Goal: Navigation & Orientation: Find specific page/section

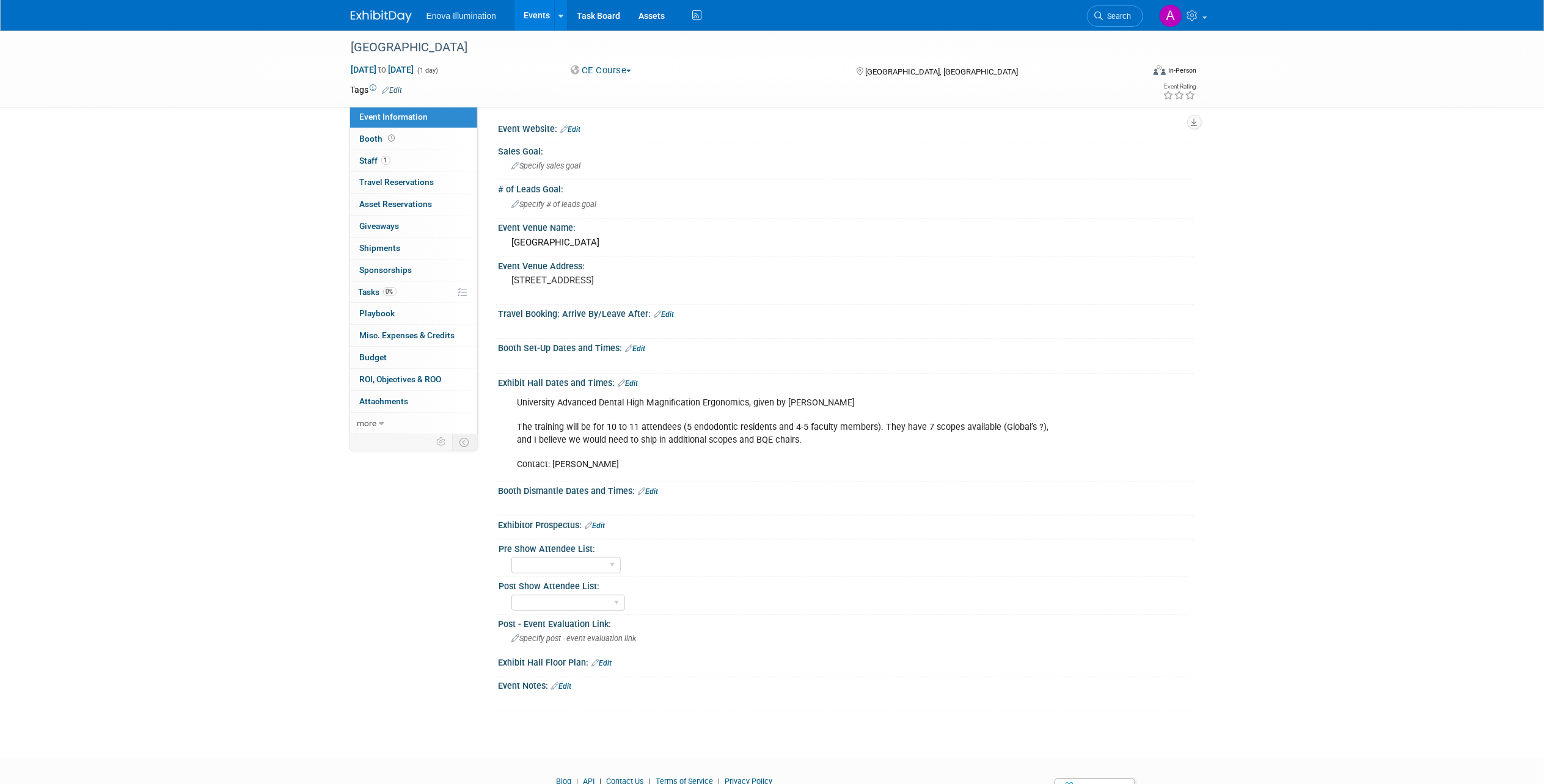
click at [393, 19] on img at bounding box center [381, 16] width 61 height 12
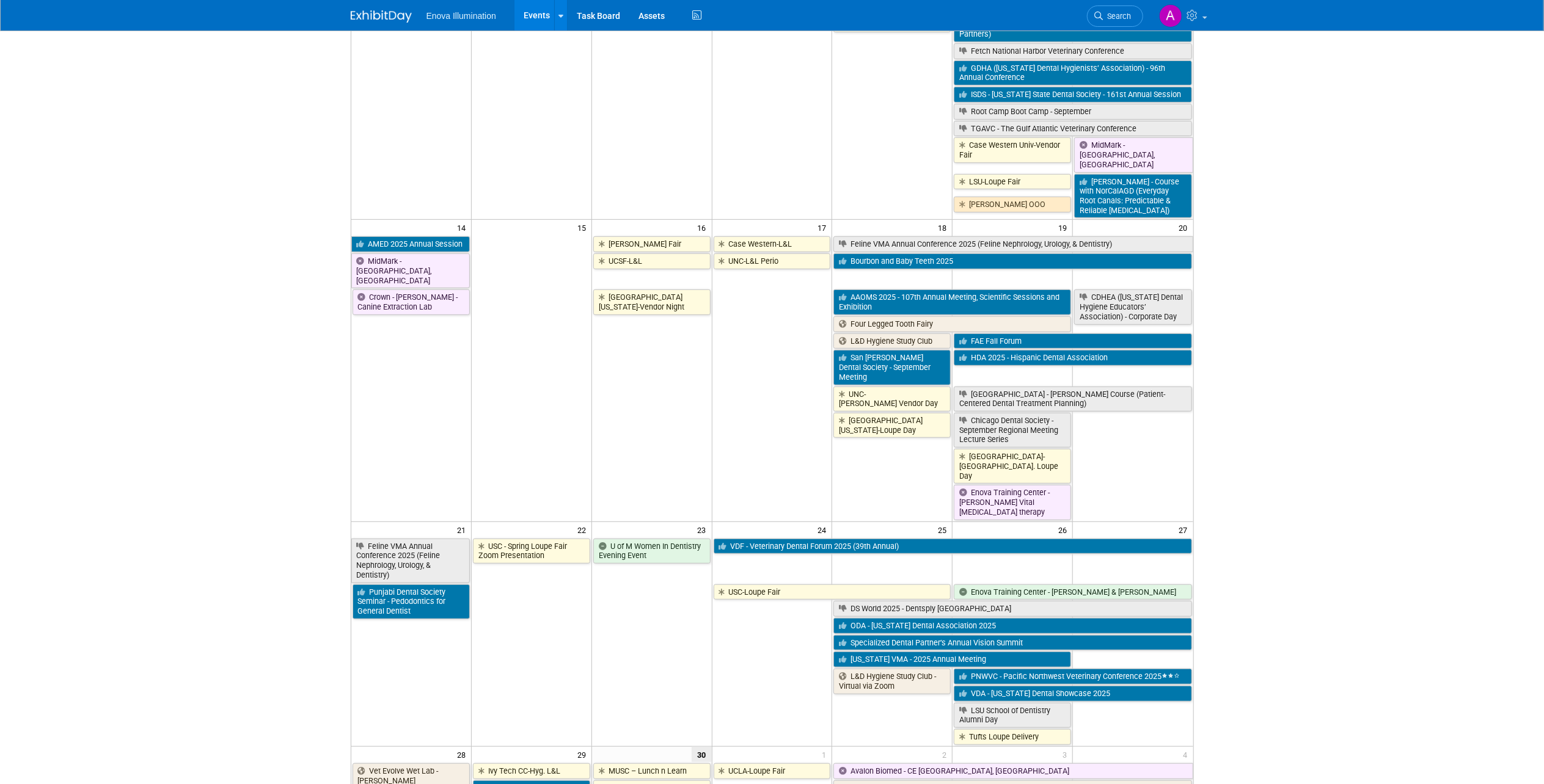
scroll to position [768, 0]
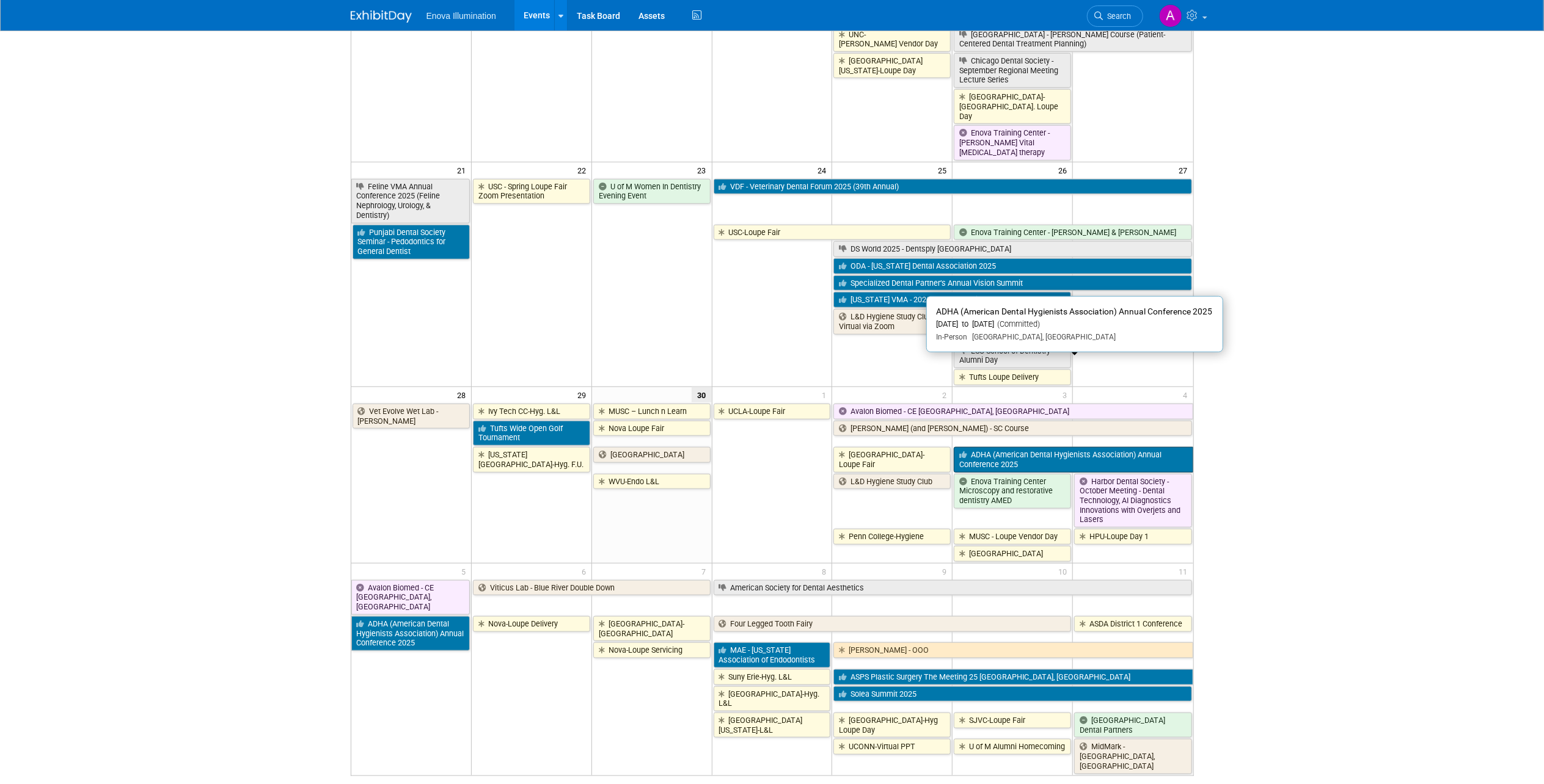
click at [1056, 447] on link "ADHA (American Dental Hygienists Association) Annual Conference 2025" at bounding box center [1074, 460] width 239 height 25
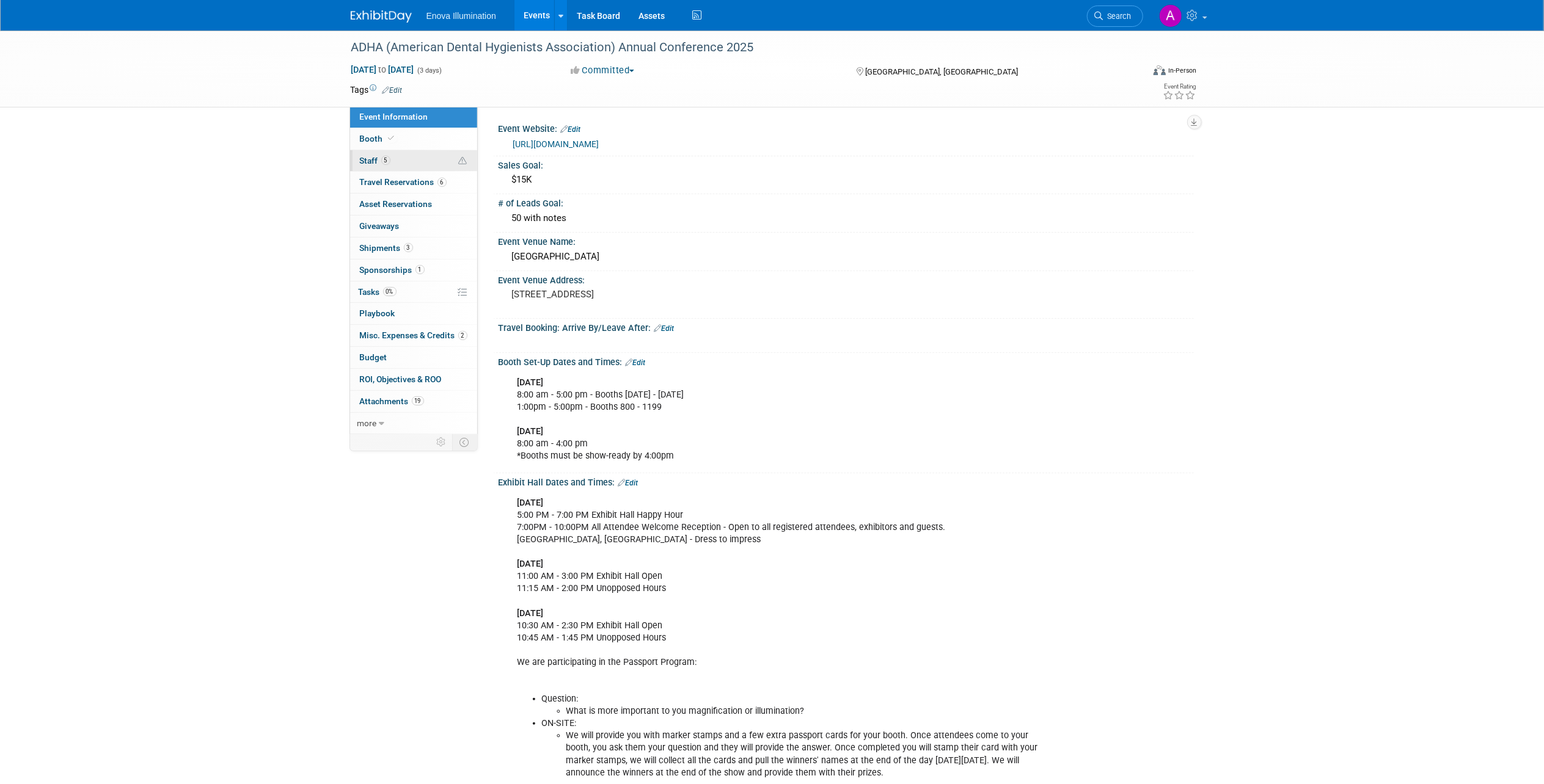
click at [432, 165] on link "5 Staff 5" at bounding box center [413, 161] width 127 height 21
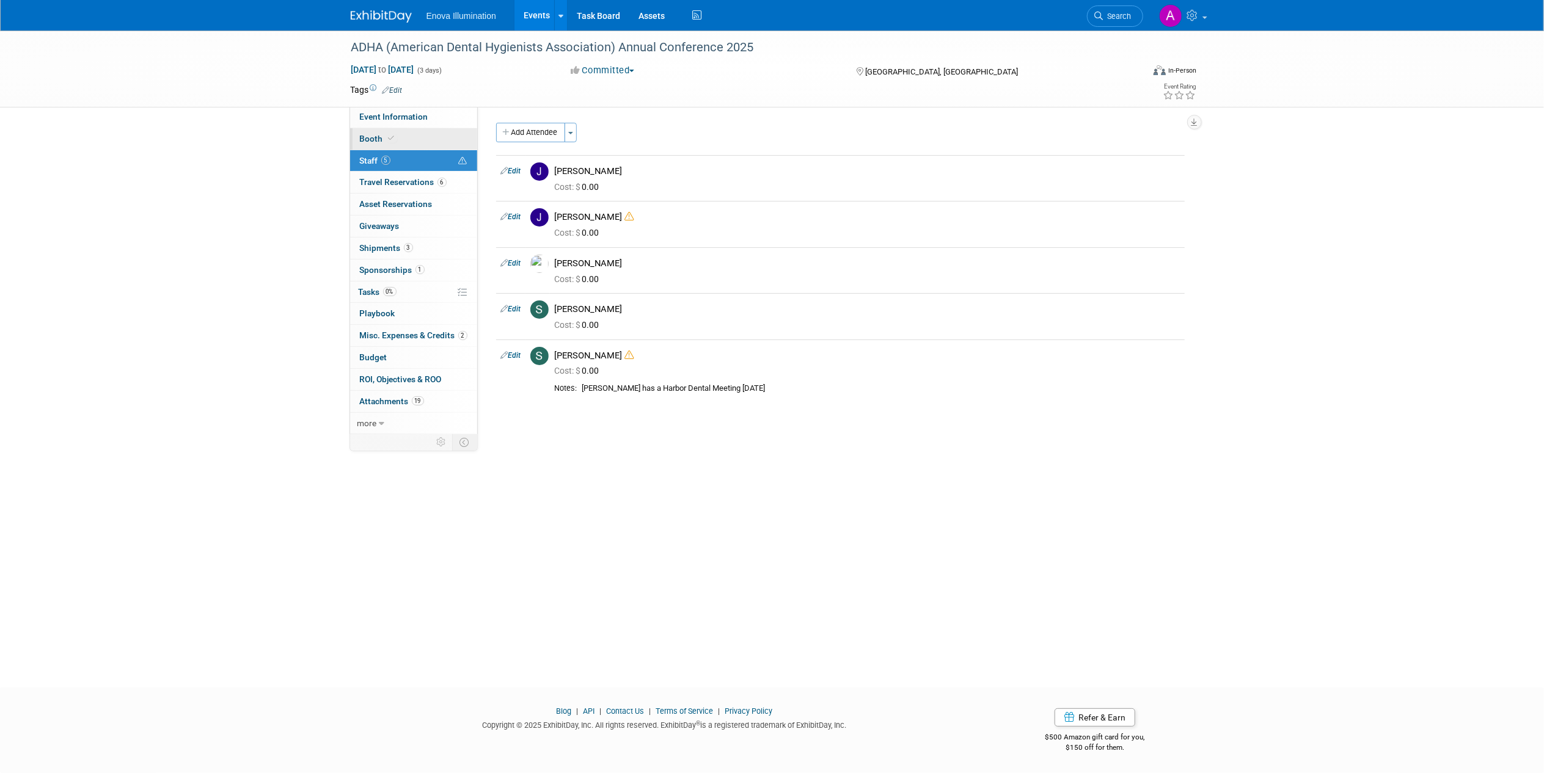
click at [423, 134] on link "Booth" at bounding box center [413, 139] width 127 height 21
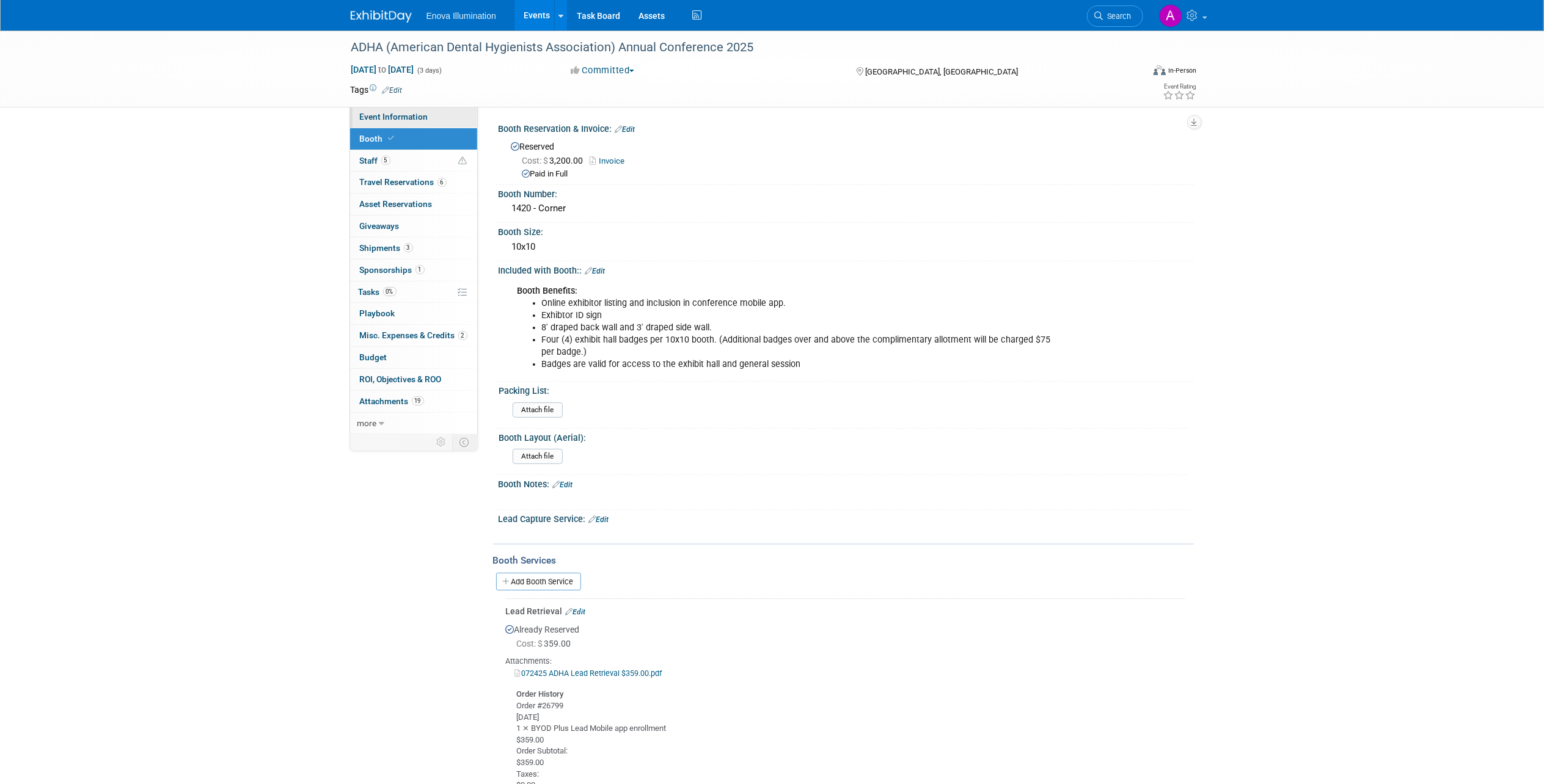
click at [438, 111] on link "Event Information" at bounding box center [413, 117] width 127 height 21
